Goal: Transaction & Acquisition: Purchase product/service

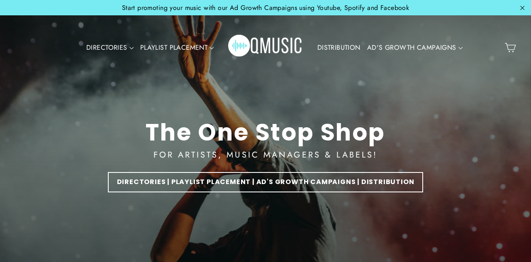
click at [398, 190] on link "DIRECTORIES | PLAYLIST PLACEMENT | AD'S GROWTH CAMPAIGNS | DISTRIBUTION" at bounding box center [266, 182] width 316 height 20
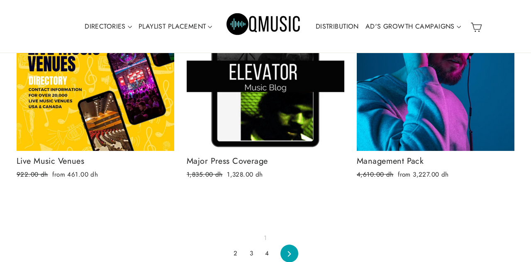
scroll to position [1028, 0]
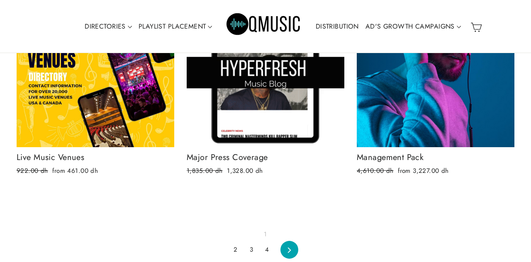
click at [290, 257] on link "Next" at bounding box center [289, 250] width 15 height 18
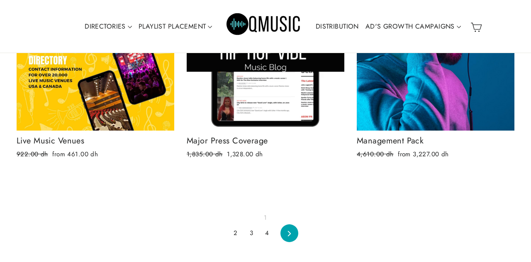
scroll to position [1068, 0]
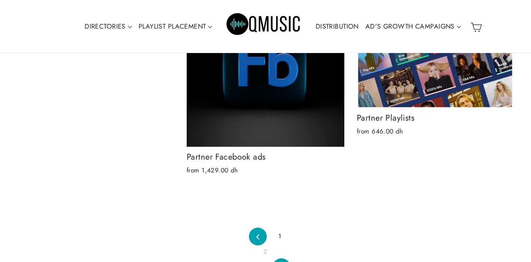
scroll to position [523, 0]
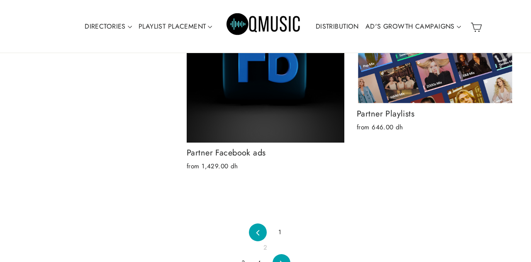
click at [285, 262] on link "Next" at bounding box center [281, 263] width 15 height 18
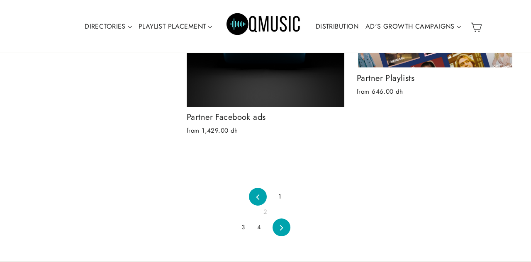
scroll to position [563, 0]
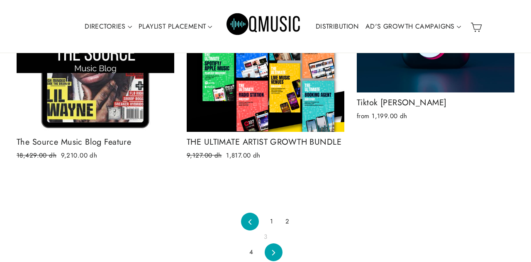
click at [275, 254] on icon at bounding box center [273, 252] width 5 height 5
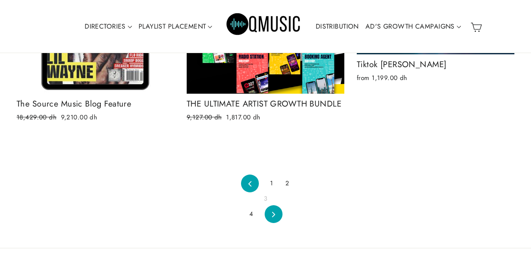
scroll to position [1046, 0]
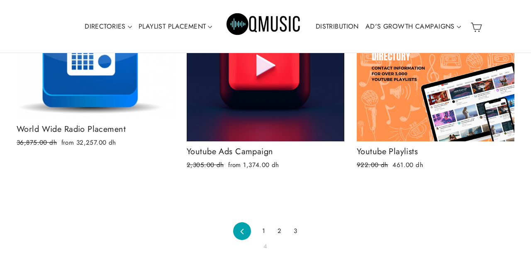
scroll to position [178, 0]
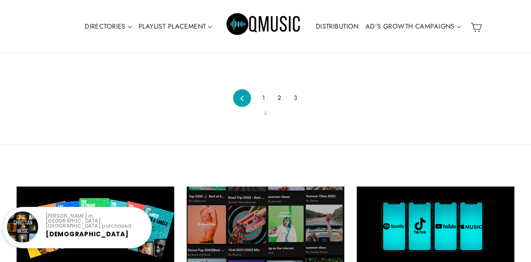
click at [423, 151] on div "Our Products Our concept is simple: we aim to connect musicians, artist manager…" at bounding box center [265, 258] width 531 height 226
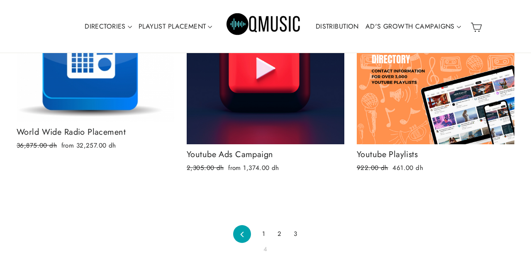
scroll to position [0, 0]
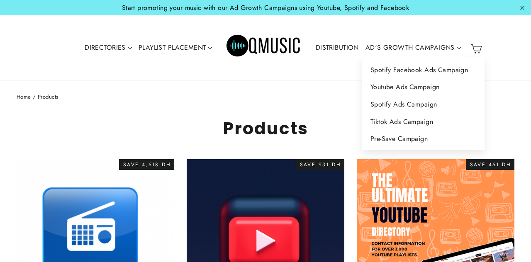
click at [339, 123] on h1 "Products" at bounding box center [266, 128] width 498 height 20
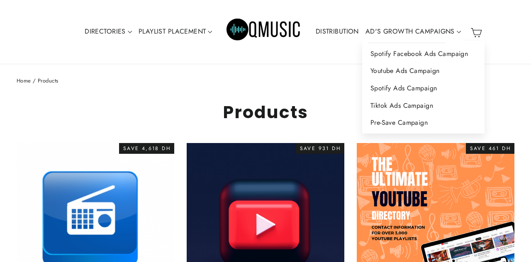
scroll to position [61, 0]
